Goal: Book appointment/travel/reservation

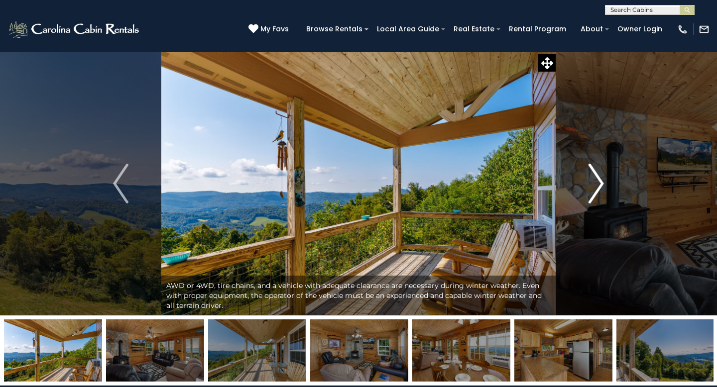
click at [592, 167] on img "Next" at bounding box center [595, 184] width 15 height 40
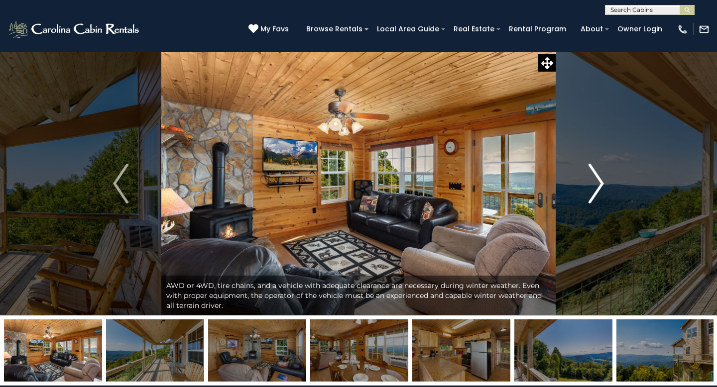
click at [592, 168] on img "Next" at bounding box center [595, 184] width 15 height 40
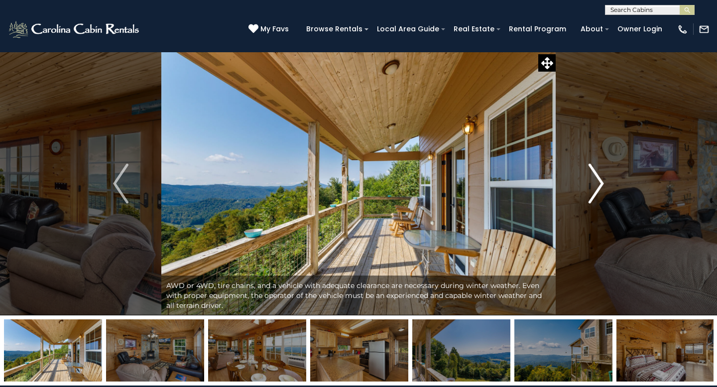
click at [592, 168] on img "Next" at bounding box center [595, 184] width 15 height 40
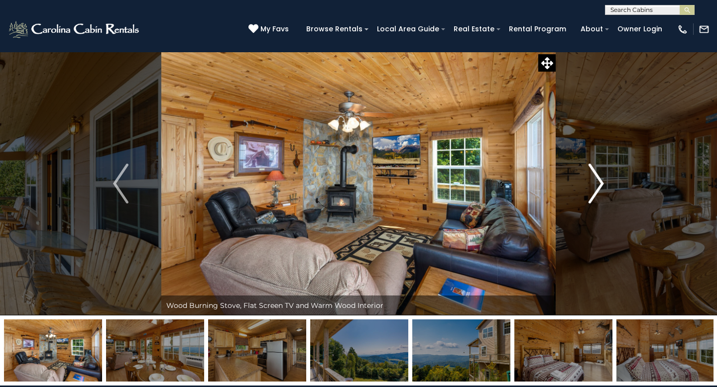
click at [592, 168] on img "Next" at bounding box center [595, 184] width 15 height 40
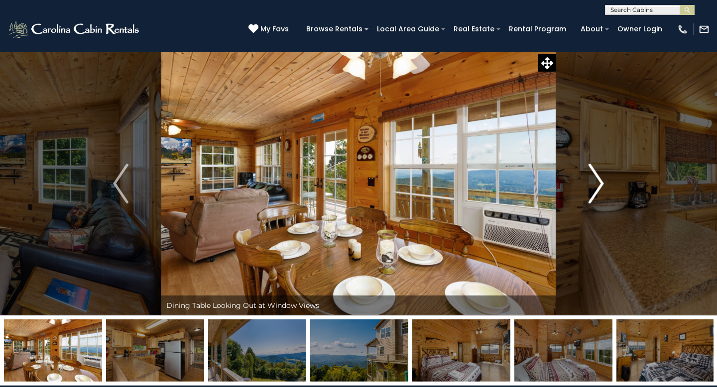
click at [593, 168] on img "Next" at bounding box center [595, 184] width 15 height 40
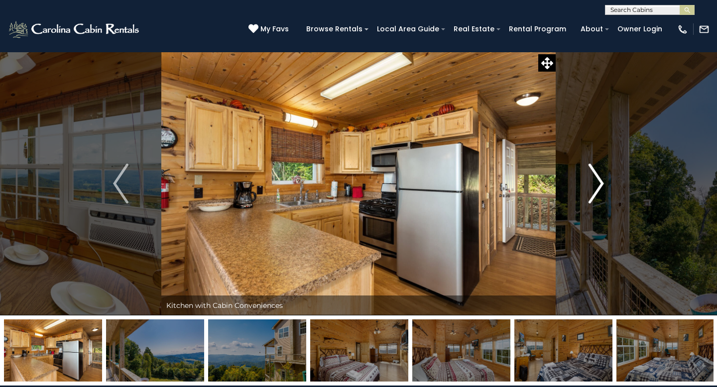
click at [593, 168] on img "Next" at bounding box center [595, 184] width 15 height 40
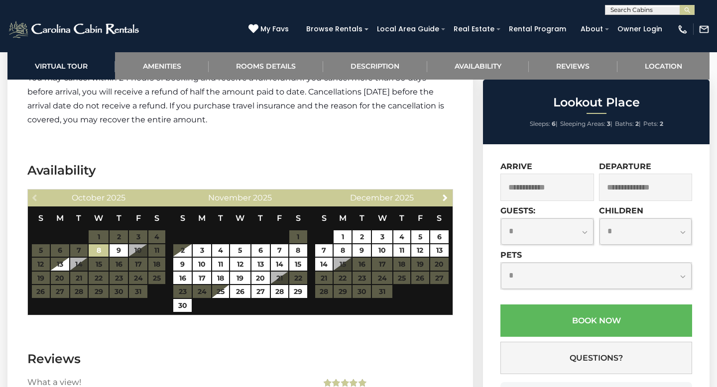
scroll to position [1730, 0]
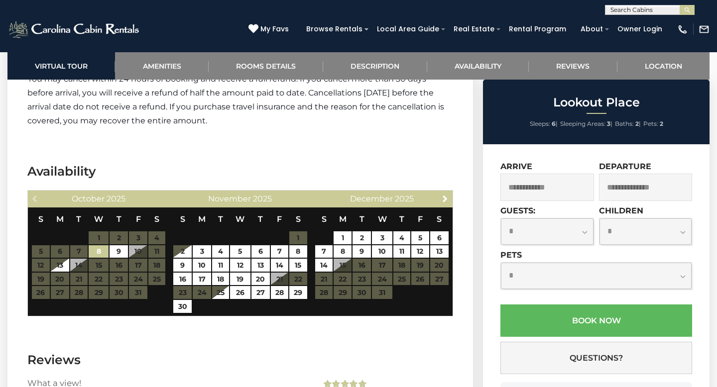
click at [143, 251] on table "S M T W T F S 1 2 3 4 5 6 7 8 9 10 11 12 13 14 15 16 17 18 19 20 21 22 23 24 25…" at bounding box center [98, 254] width 134 height 92
click at [580, 195] on input "text" at bounding box center [547, 187] width 94 height 27
